Goal: Navigation & Orientation: Find specific page/section

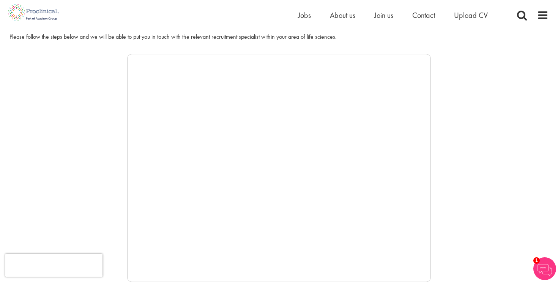
scroll to position [113, 0]
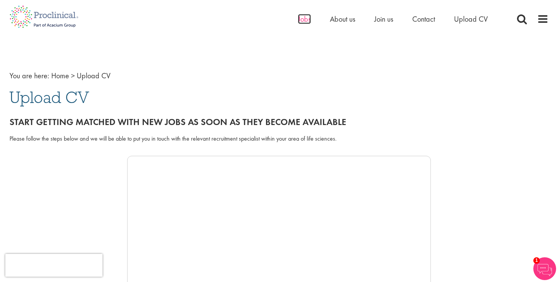
click at [302, 23] on span "Jobs" at bounding box center [304, 19] width 13 height 10
